Goal: Feedback & Contribution: Leave review/rating

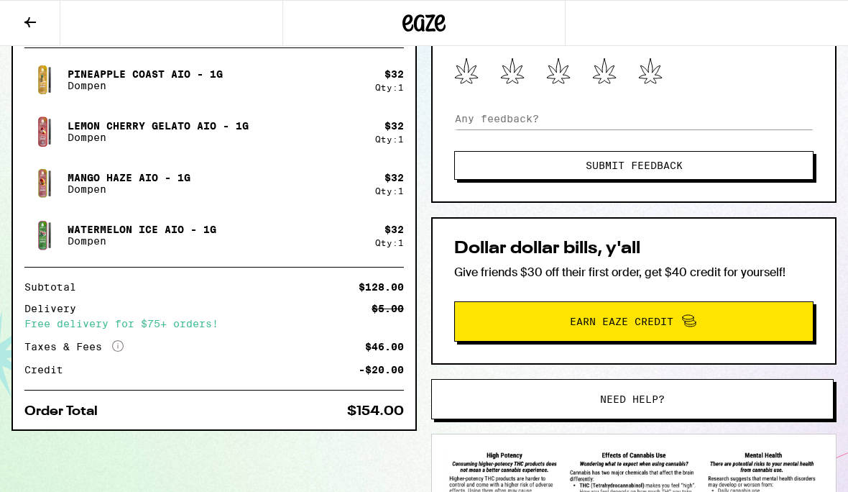
scroll to position [359, 0]
click at [489, 170] on button "Submit Feedback" at bounding box center [633, 165] width 359 height 29
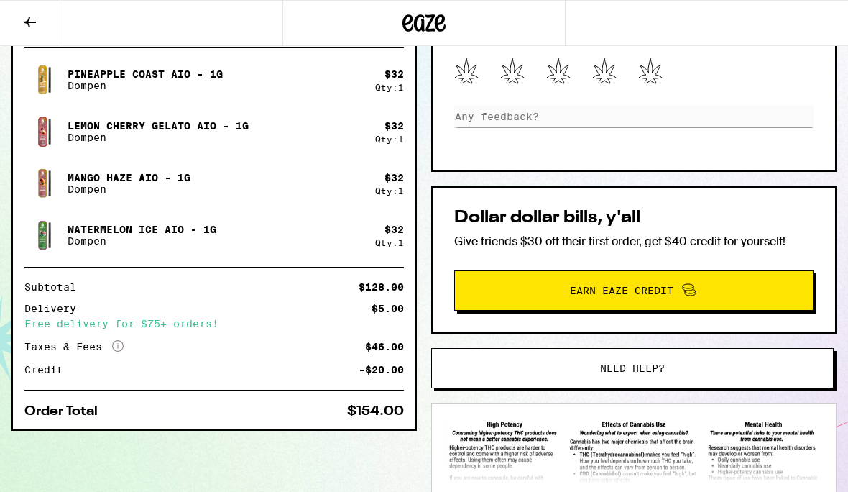
click at [650, 68] on icon at bounding box center [650, 70] width 24 height 27
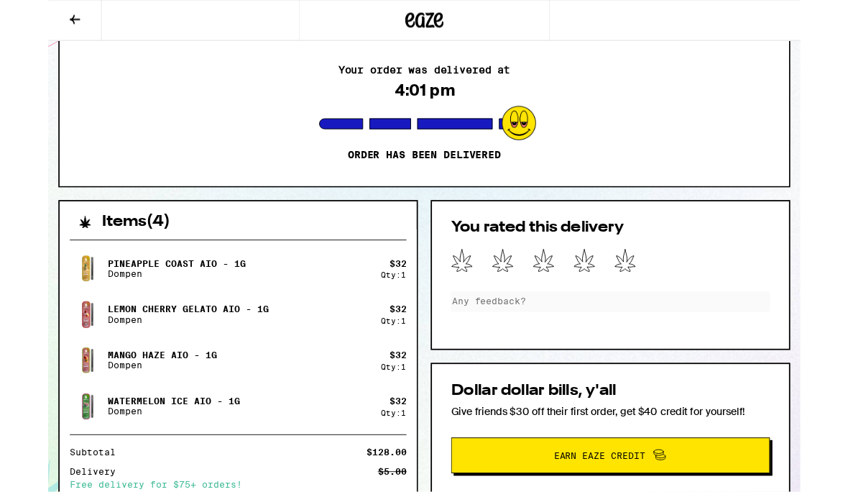
scroll to position [137, 0]
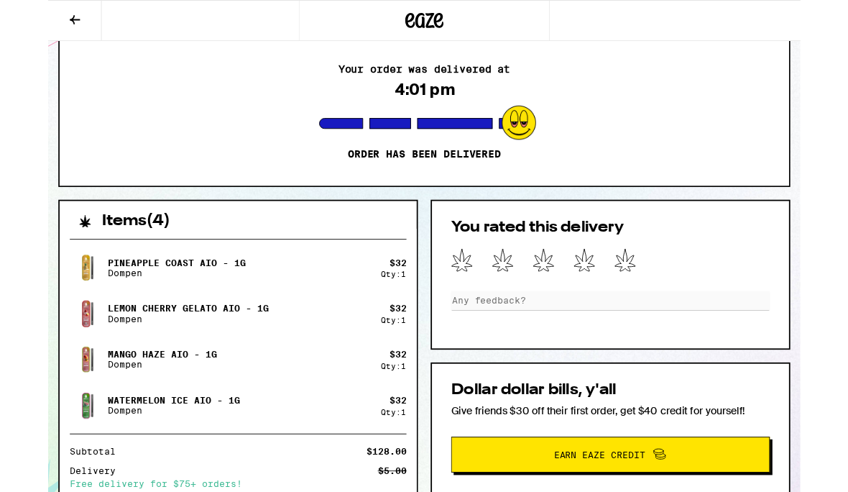
click at [641, 293] on icon at bounding box center [650, 293] width 24 height 27
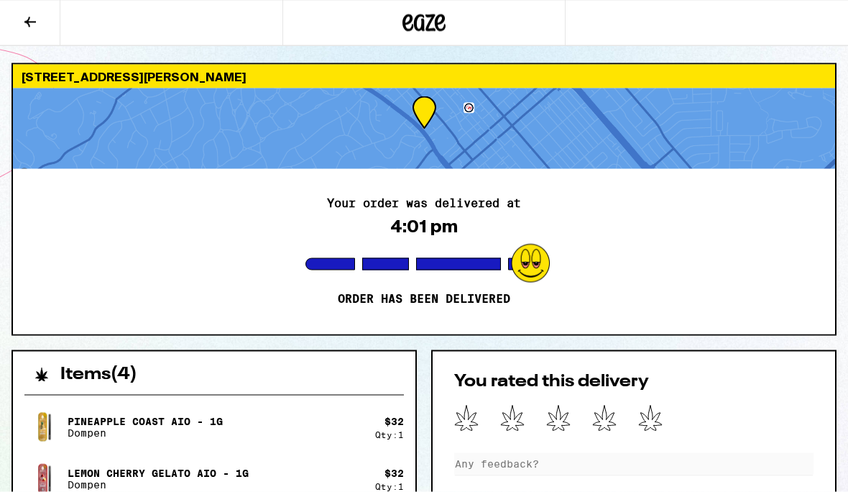
scroll to position [0, 0]
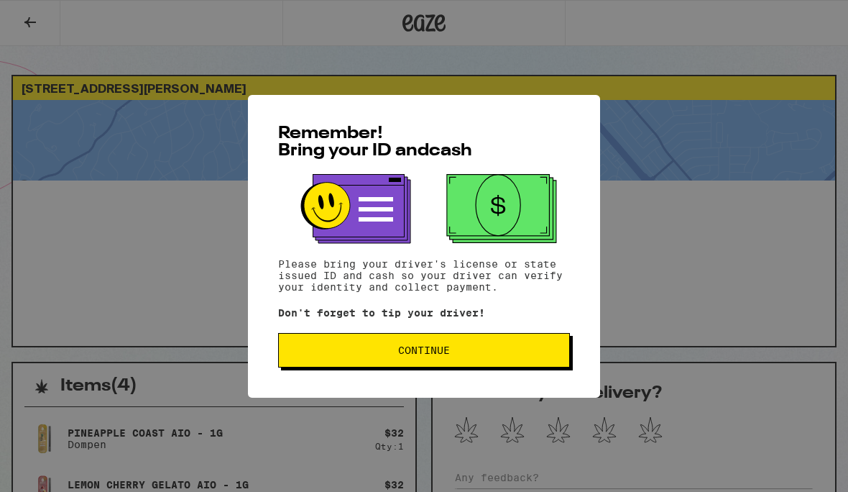
click at [364, 344] on button "Continue" at bounding box center [424, 350] width 292 height 34
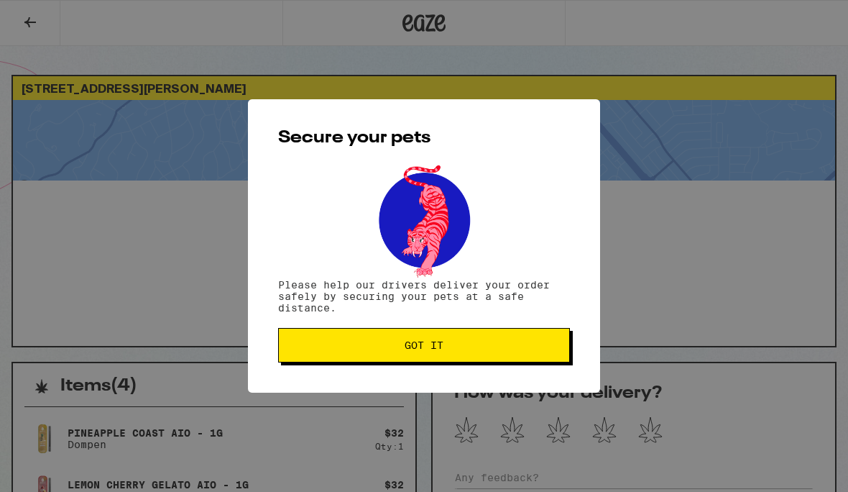
click at [375, 350] on span "Got it" at bounding box center [423, 345] width 267 height 10
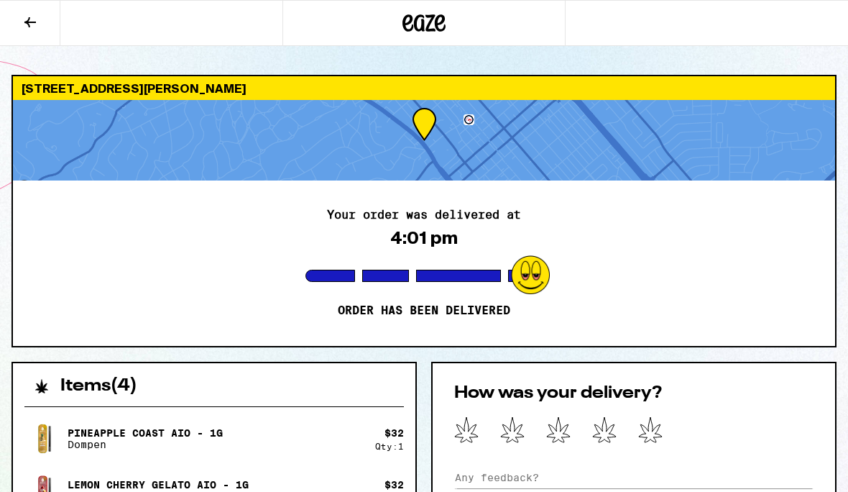
click at [98, 213] on div "Your order was delivered at 4:01 pm Order has been delivered" at bounding box center [424, 262] width 822 height 165
click at [742, 292] on div "Your order was delivered at 4:01 pm Order has been delivered" at bounding box center [424, 262] width 822 height 165
click at [653, 420] on icon at bounding box center [650, 429] width 24 height 27
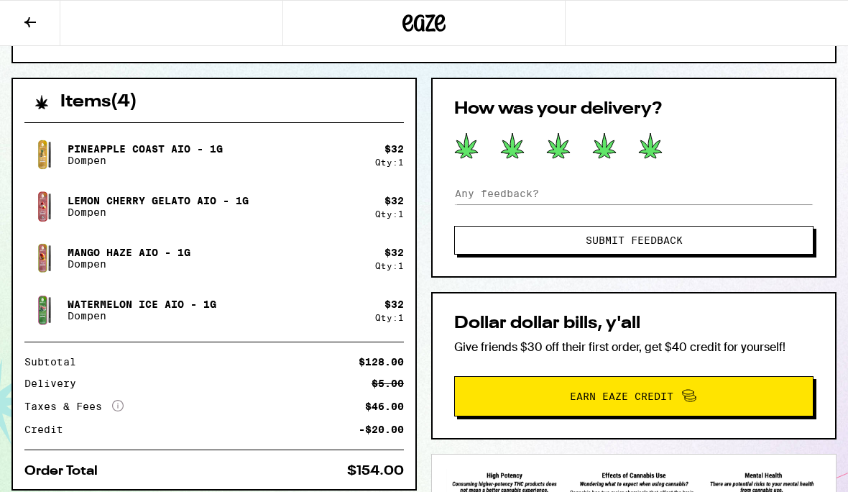
scroll to position [280, 0]
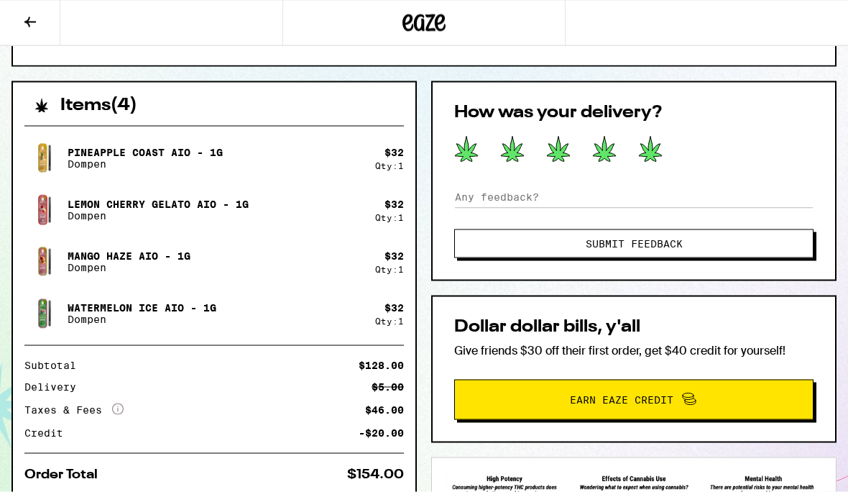
click at [23, 20] on icon at bounding box center [30, 22] width 17 height 17
